Goal: Task Accomplishment & Management: Manage account settings

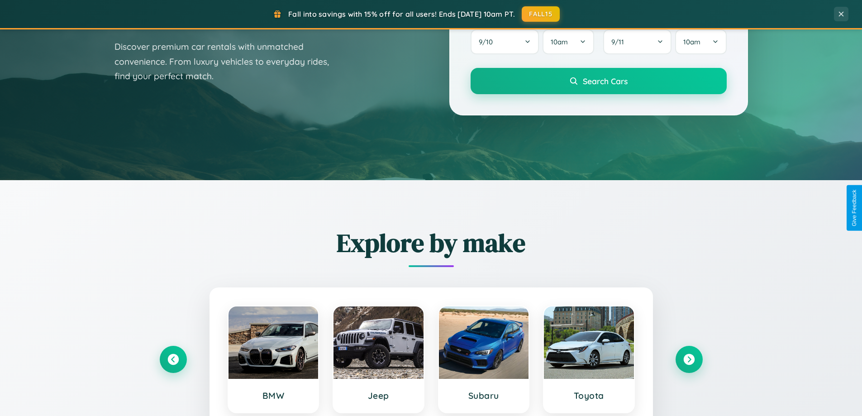
scroll to position [623, 0]
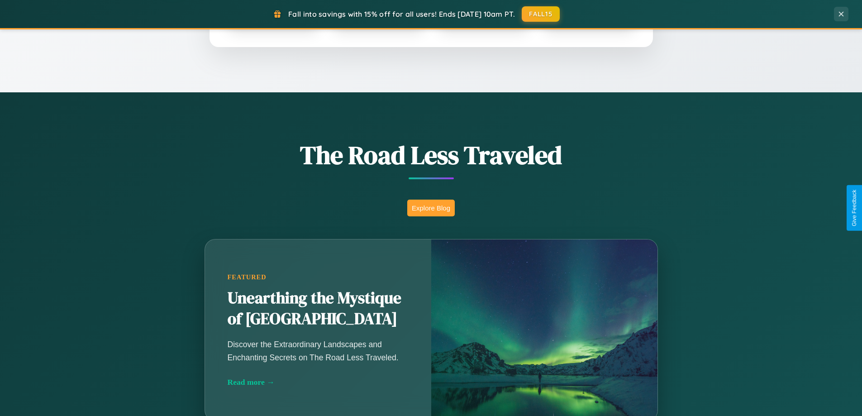
click at [431, 208] on button "Explore Blog" at bounding box center [431, 208] width 48 height 17
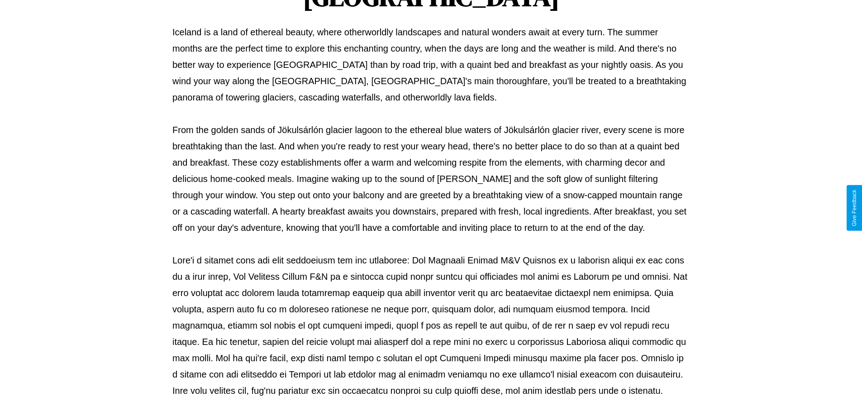
scroll to position [293, 0]
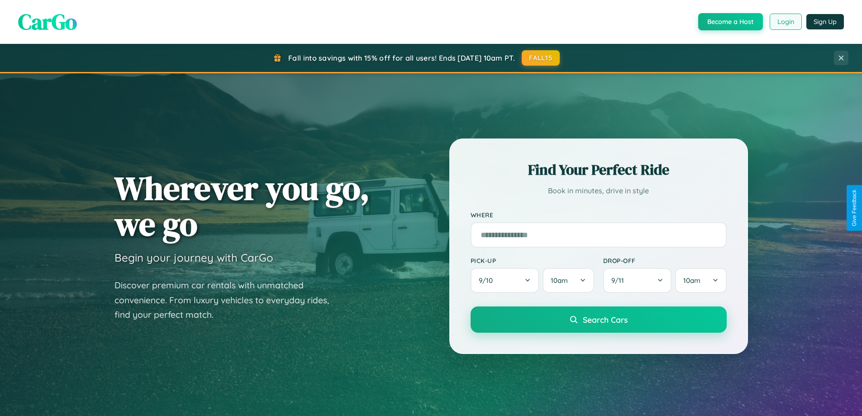
click at [785, 22] on button "Login" at bounding box center [786, 22] width 32 height 16
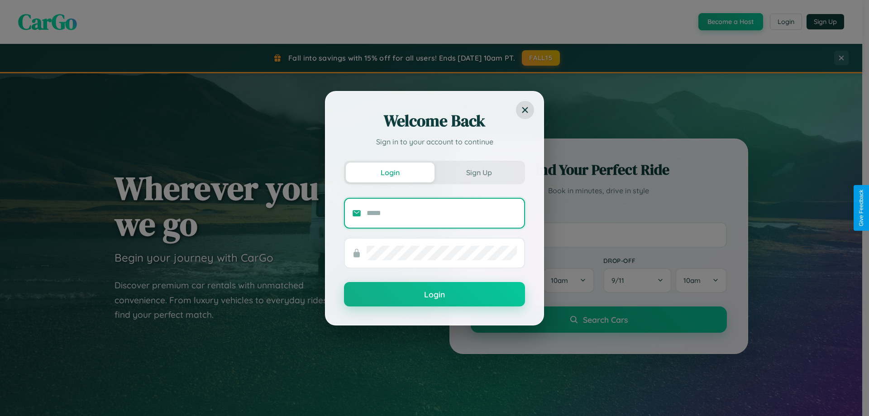
click at [442, 213] on input "text" at bounding box center [442, 213] width 150 height 14
type input "**********"
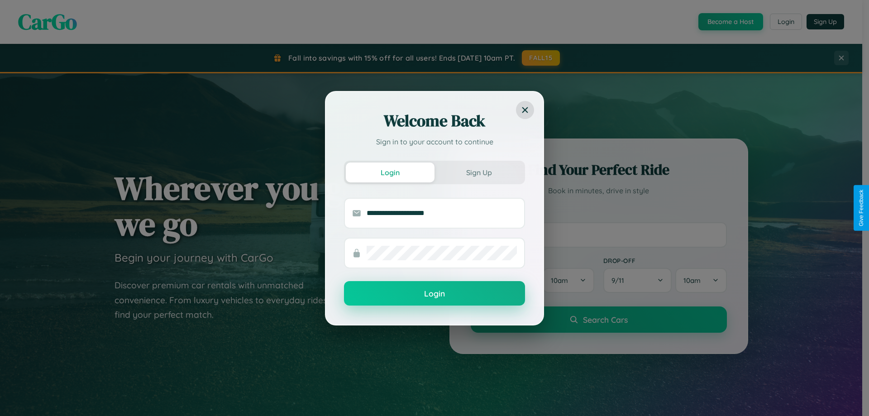
click at [435, 294] on button "Login" at bounding box center [434, 293] width 181 height 24
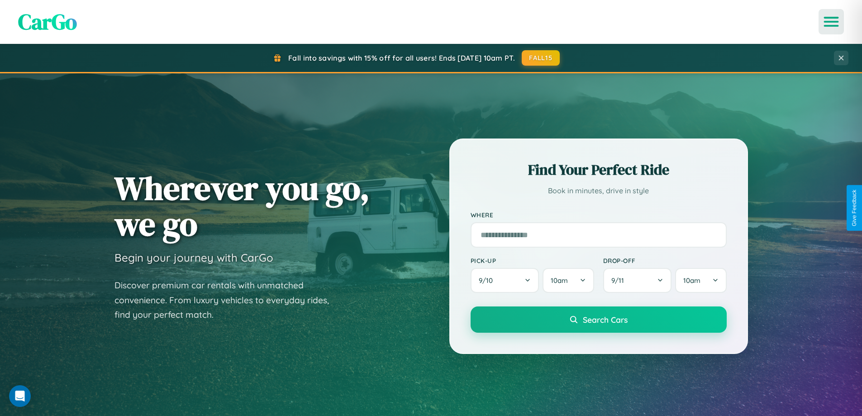
click at [832, 22] on icon "Open menu" at bounding box center [831, 22] width 13 height 8
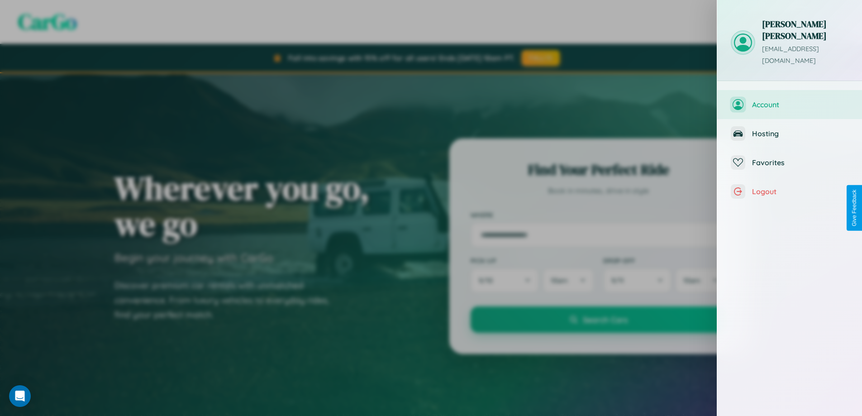
click at [790, 100] on span "Account" at bounding box center [800, 104] width 96 height 9
